Goal: Find specific page/section: Find specific page/section

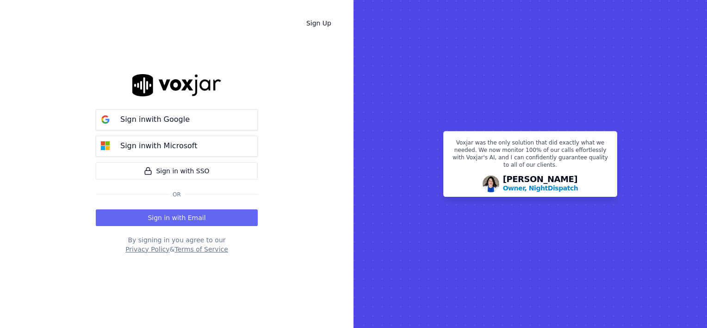
click at [189, 215] on button "Sign in with Email" at bounding box center [177, 217] width 162 height 17
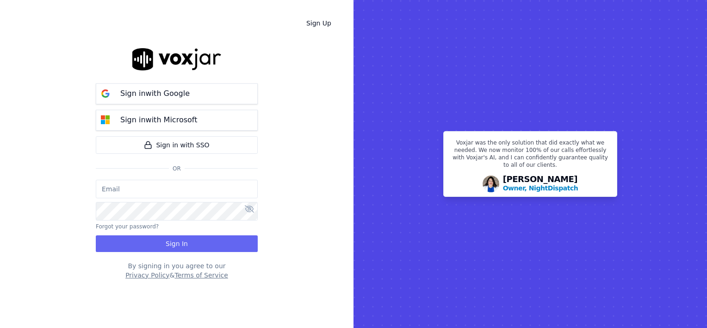
type input "[PERSON_NAME][EMAIL_ADDRESS][DOMAIN_NAME]"
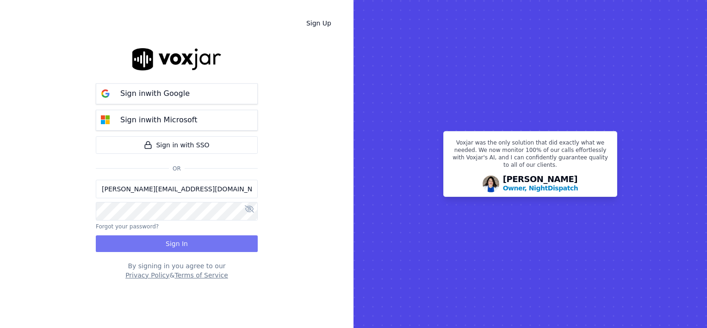
click at [168, 245] on button "Sign In" at bounding box center [177, 243] width 162 height 17
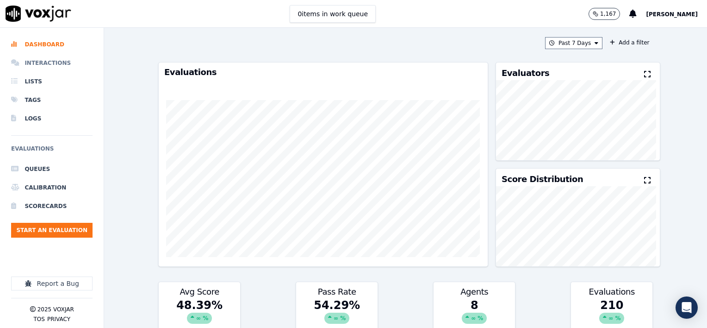
click at [49, 62] on li "Interactions" at bounding box center [51, 63] width 81 height 19
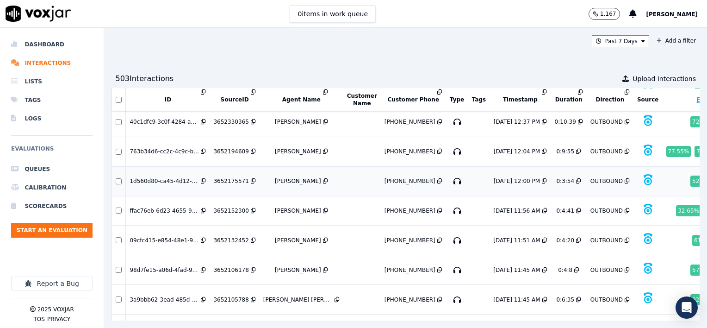
scroll to position [816, 0]
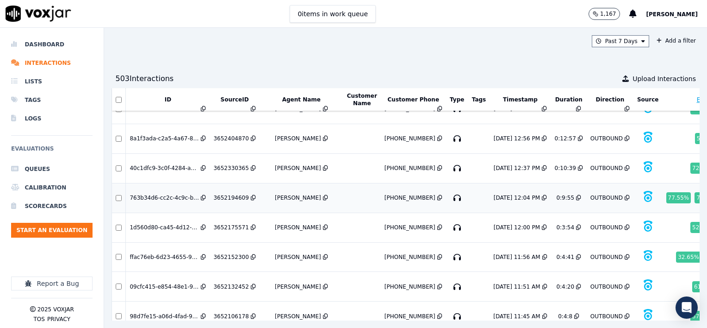
click at [231, 194] on div "3652194609" at bounding box center [230, 197] width 35 height 7
